Goal: Find specific page/section: Find specific page/section

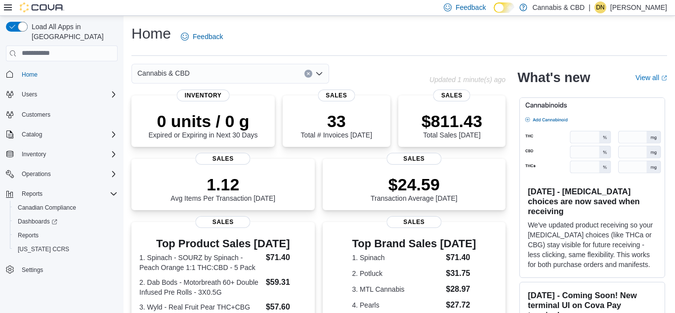
click at [310, 74] on button "Clear input" at bounding box center [308, 74] width 8 height 8
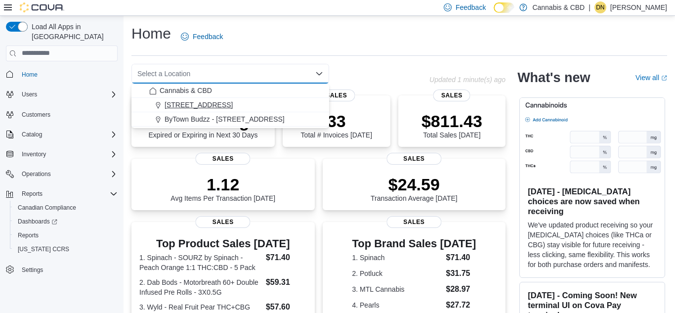
click at [233, 102] on span "4-5556 Manotick Main St." at bounding box center [198, 105] width 68 height 10
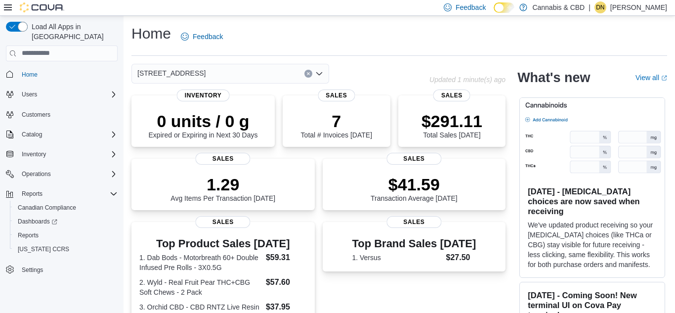
click at [310, 74] on icon "Clear input" at bounding box center [308, 74] width 4 height 4
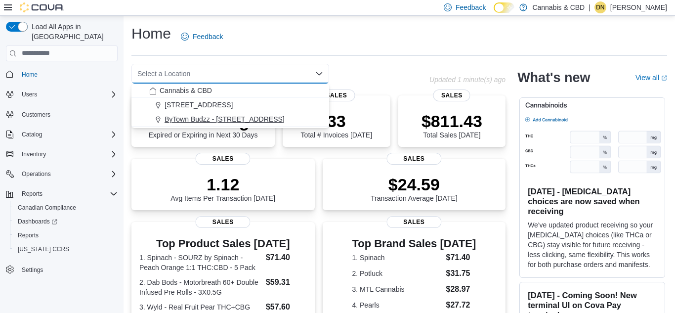
click at [257, 118] on span "ByTown Budzz - 373 Somerset St W." at bounding box center [224, 119] width 120 height 10
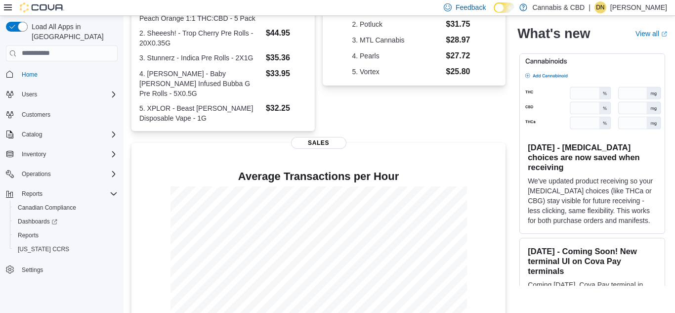
scroll to position [277, 0]
